Goal: Browse casually: Explore the website without a specific task or goal

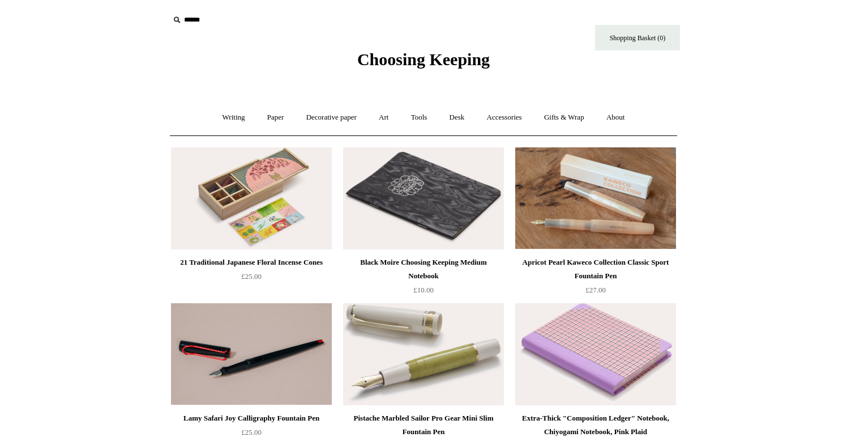
click at [445, 66] on span "Choosing Keeping" at bounding box center [423, 59] width 133 height 19
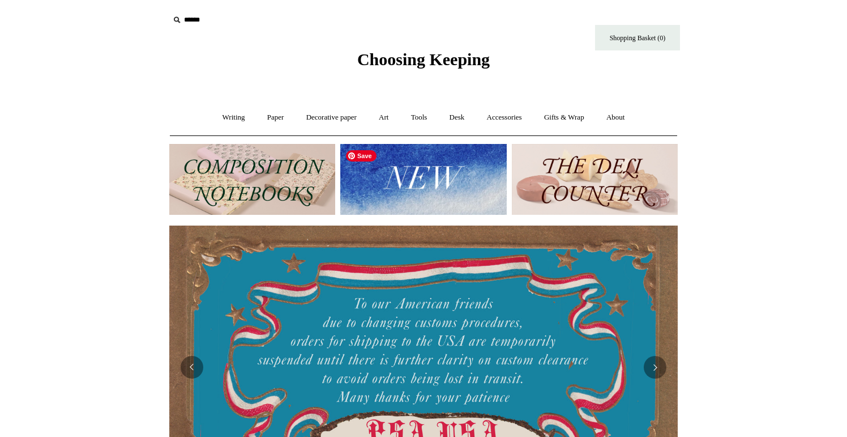
click at [447, 174] on img at bounding box center [423, 179] width 166 height 71
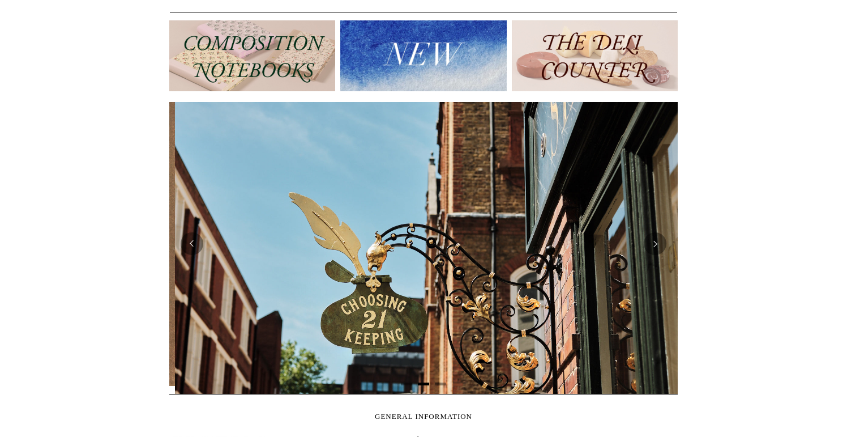
scroll to position [124, 0]
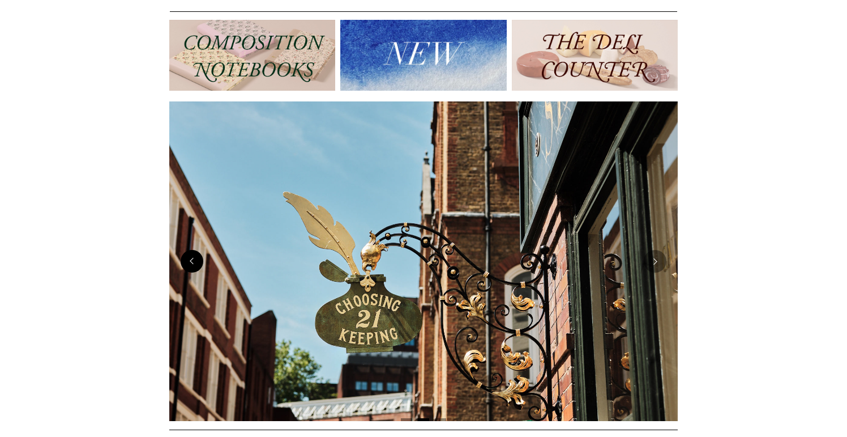
click at [194, 269] on button "Previous" at bounding box center [192, 261] width 23 height 23
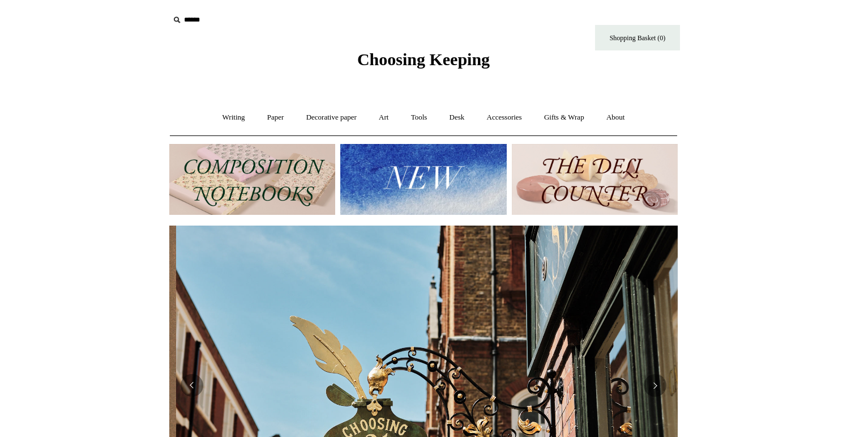
scroll to position [0, 509]
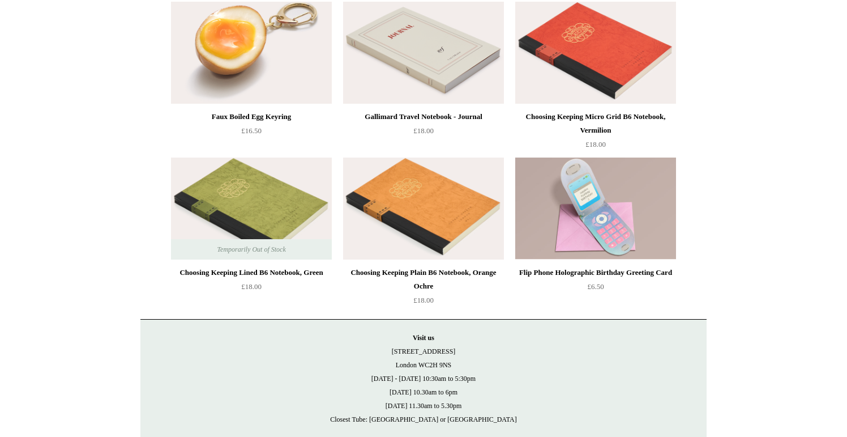
scroll to position [2541, 0]
